Goal: Task Accomplishment & Management: Use online tool/utility

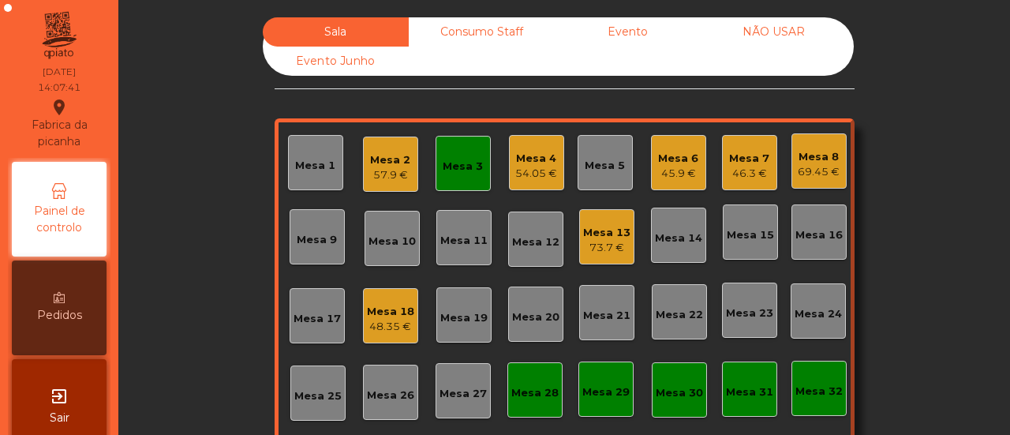
click at [598, 161] on div "Mesa 5" at bounding box center [605, 166] width 40 height 16
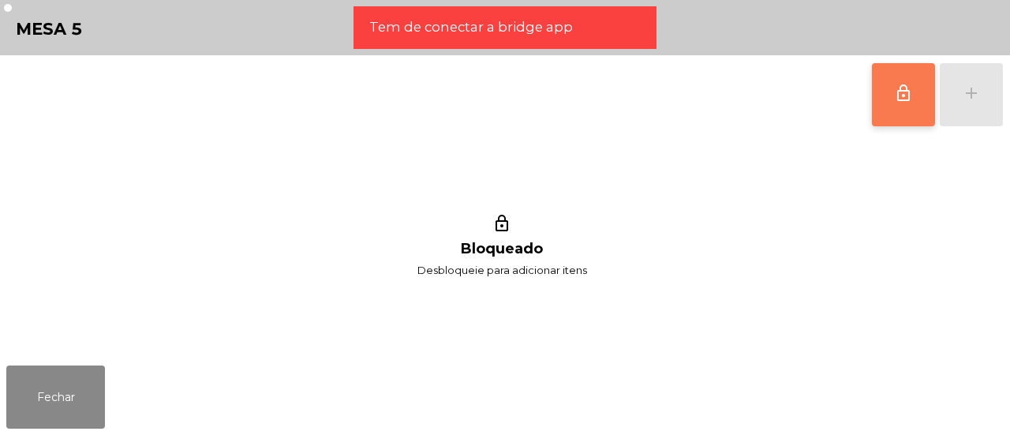
click at [920, 112] on button "lock_outline" at bounding box center [903, 94] width 63 height 63
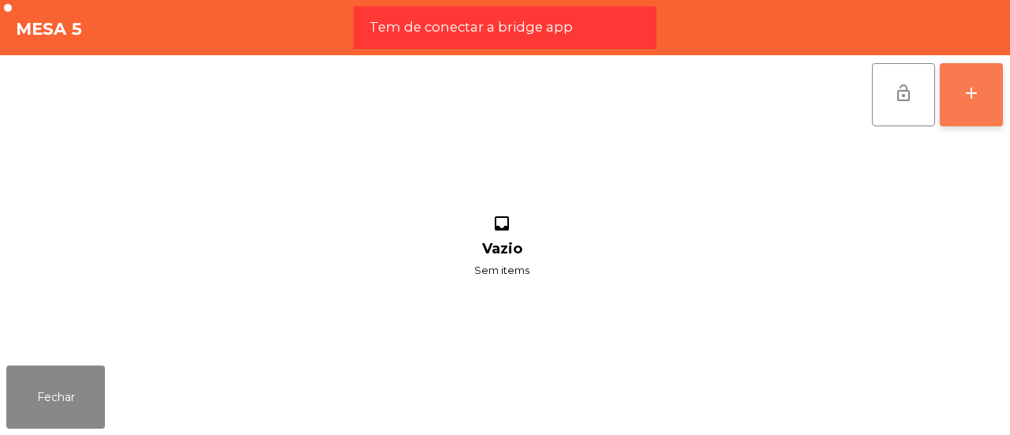
click at [979, 107] on button "add" at bounding box center [971, 94] width 63 height 63
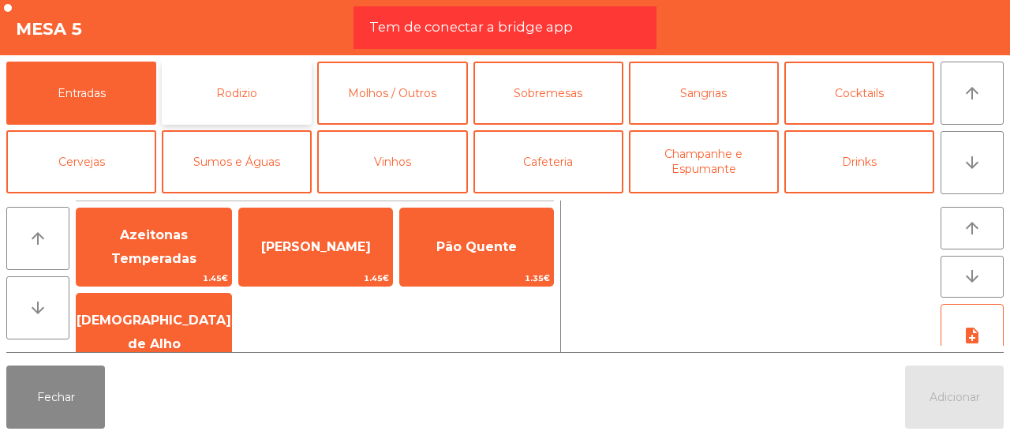
click at [253, 83] on button "Rodizio" at bounding box center [237, 93] width 150 height 63
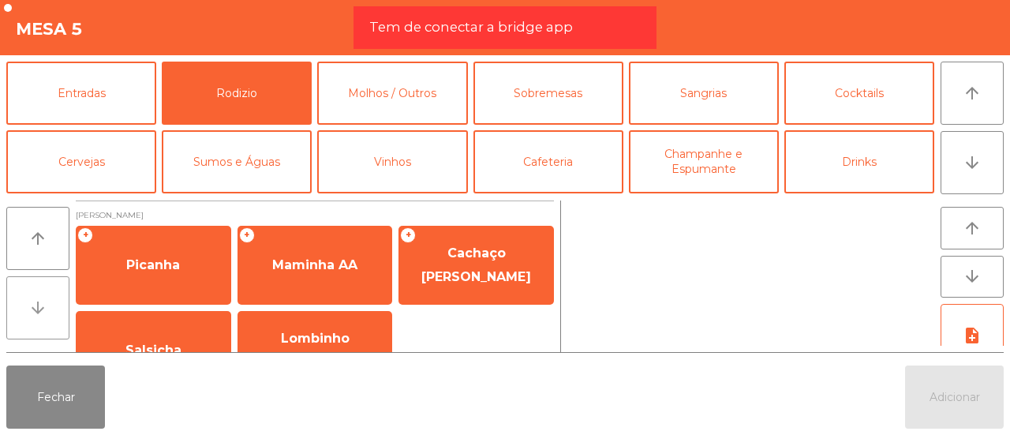
click at [28, 299] on icon "arrow_downward" at bounding box center [37, 307] width 19 height 19
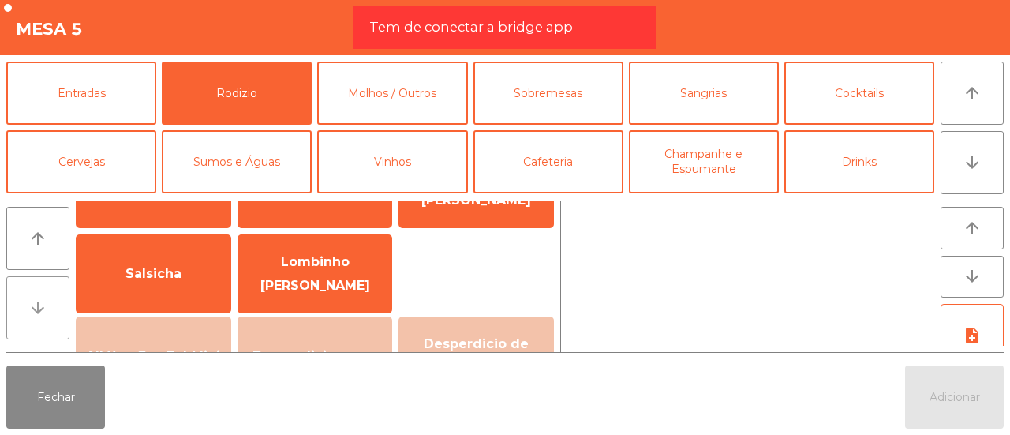
click at [28, 299] on icon "arrow_downward" at bounding box center [37, 307] width 19 height 19
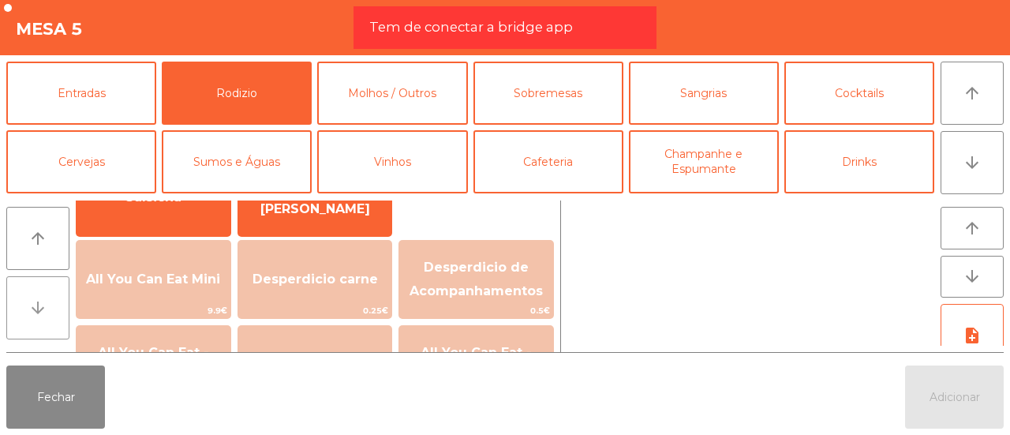
click at [28, 299] on icon "arrow_downward" at bounding box center [37, 307] width 19 height 19
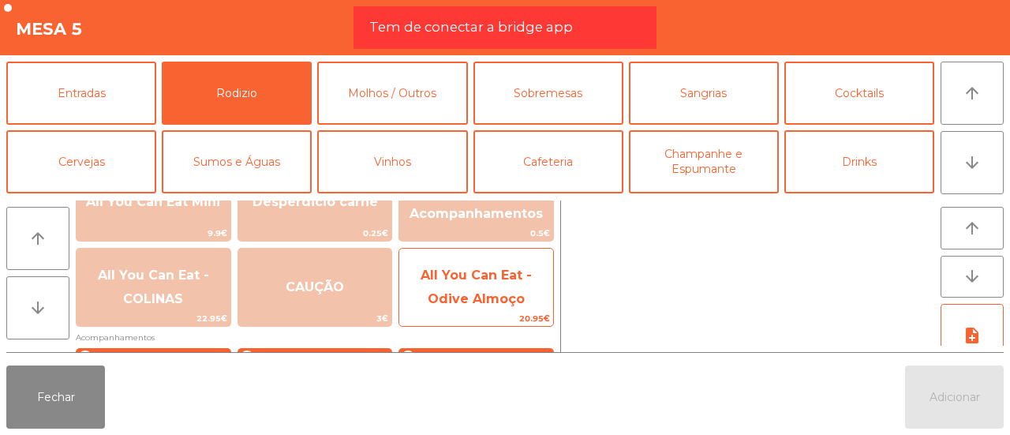
click at [433, 287] on span "All You Can Eat - Odive Almoço" at bounding box center [476, 287] width 154 height 67
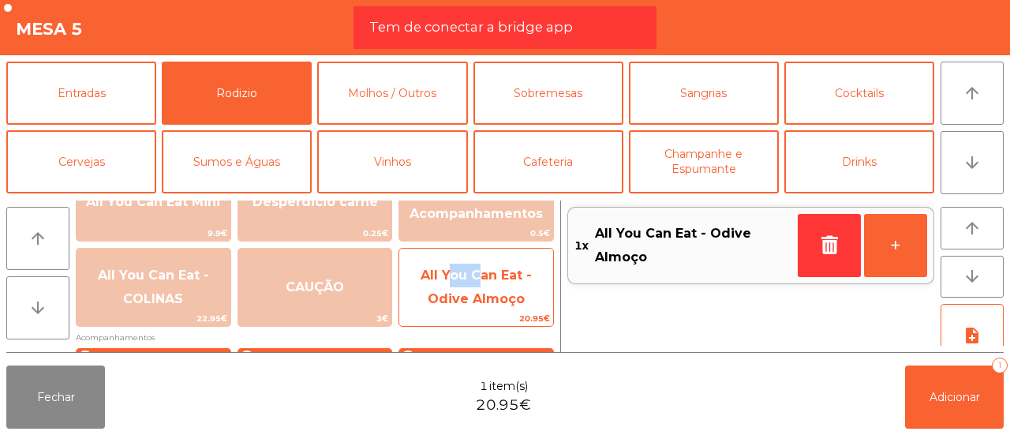
click at [433, 287] on span "All You Can Eat - Odive Almoço" at bounding box center [476, 287] width 154 height 67
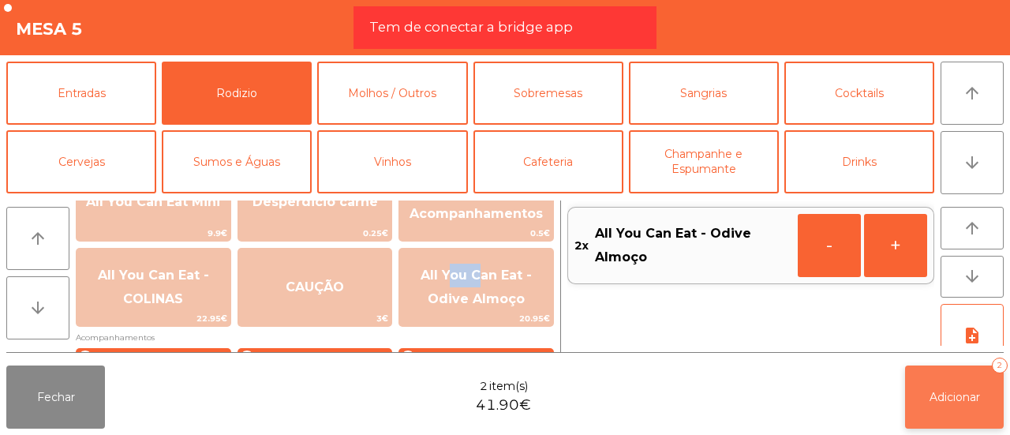
click at [930, 394] on span "Adicionar" at bounding box center [955, 397] width 51 height 14
